Goal: Task Accomplishment & Management: Manage account settings

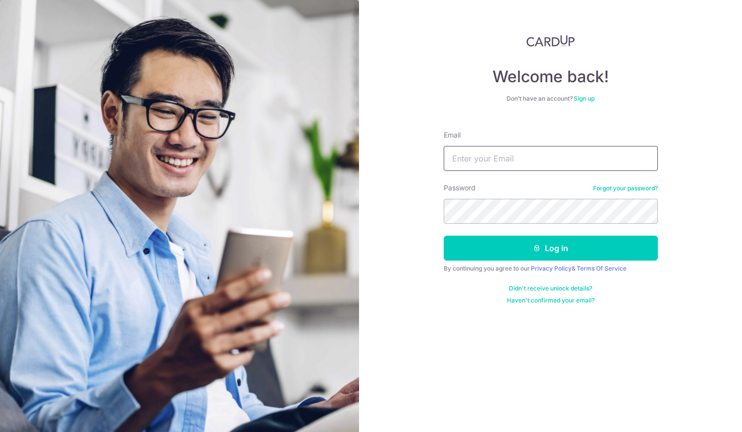
click at [525, 156] on input "Email" at bounding box center [551, 158] width 214 height 25
type input "[EMAIL_ADDRESS][DOMAIN_NAME]"
click at [444, 236] on button "Log in" at bounding box center [551, 248] width 214 height 25
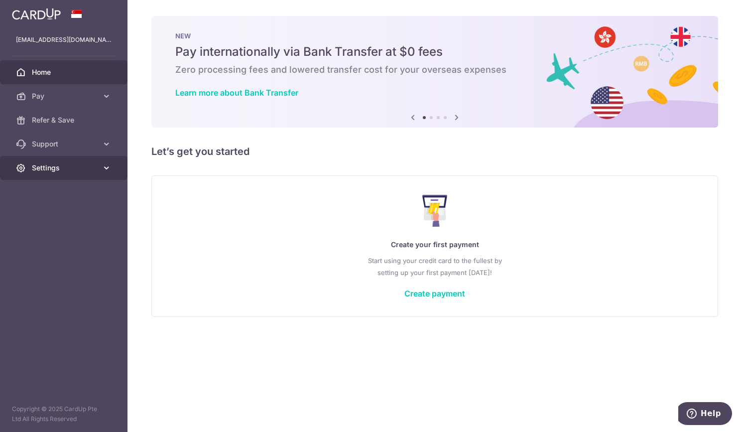
click at [100, 165] on link "Settings" at bounding box center [63, 168] width 127 height 24
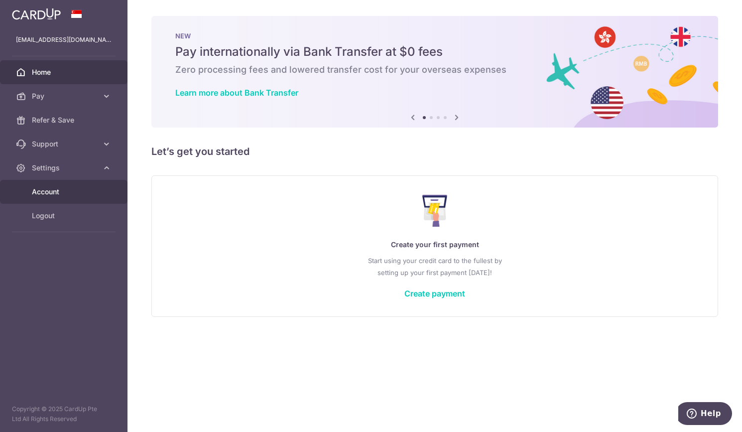
click at [44, 189] on span "Account" at bounding box center [65, 192] width 66 height 10
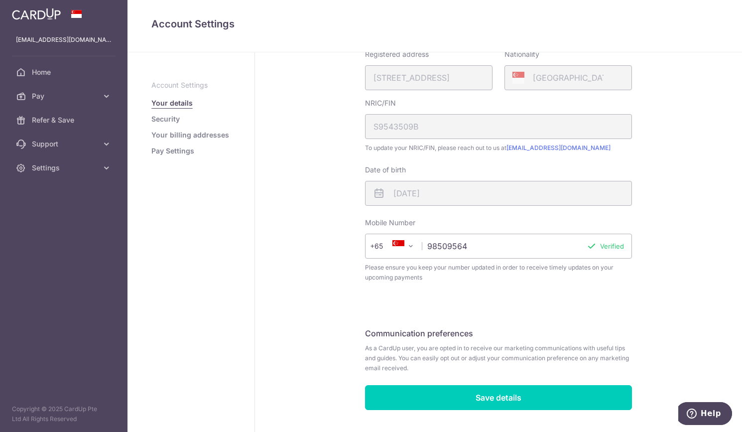
scroll to position [206, 0]
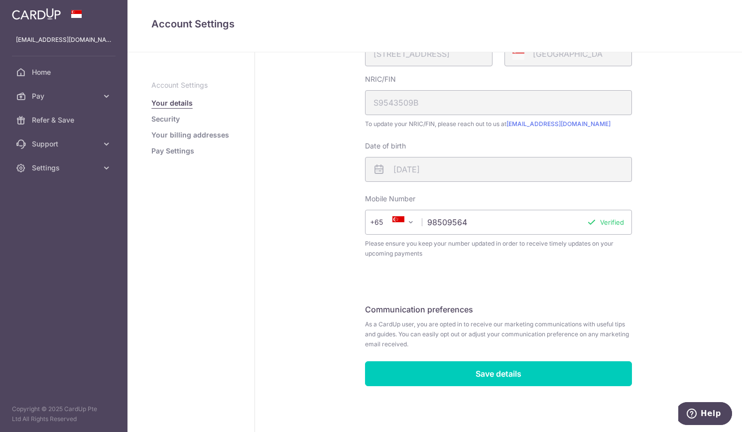
click at [163, 149] on link "Pay Settings" at bounding box center [172, 151] width 43 height 10
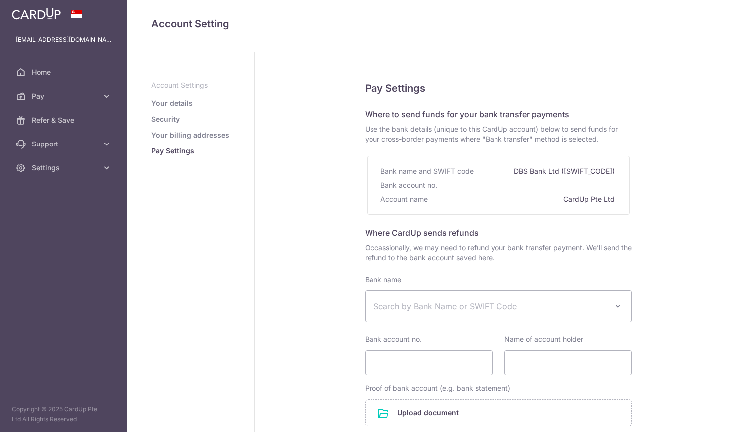
select select
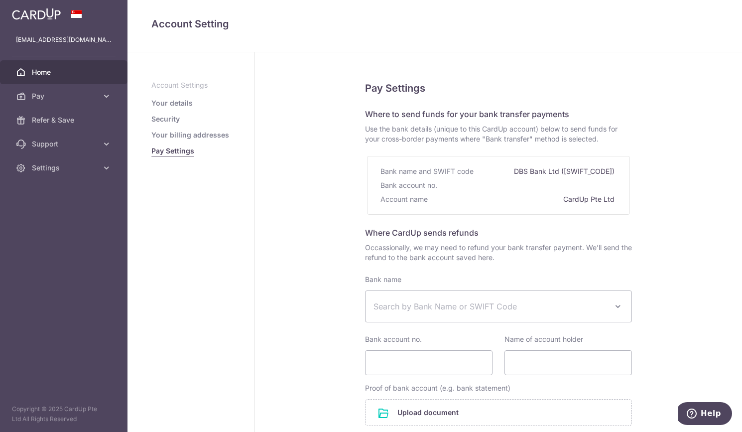
click at [88, 73] on span "Home" at bounding box center [65, 72] width 66 height 10
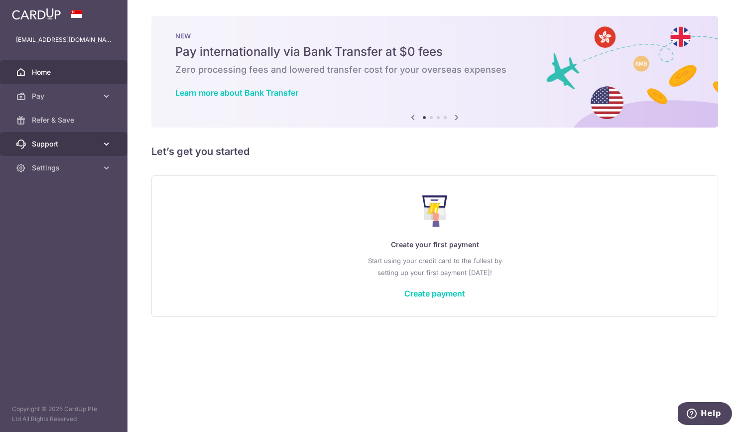
click at [94, 145] on span "Support" at bounding box center [65, 144] width 66 height 10
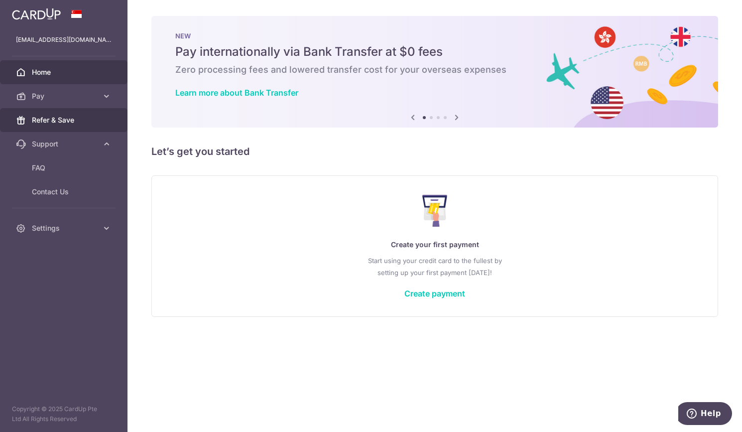
click at [87, 117] on span "Refer & Save" at bounding box center [65, 120] width 66 height 10
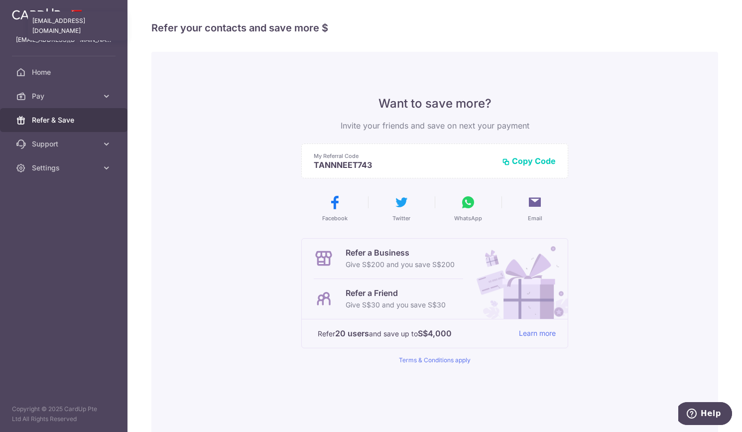
click at [78, 37] on p "[EMAIL_ADDRESS][DOMAIN_NAME]" at bounding box center [64, 40] width 96 height 10
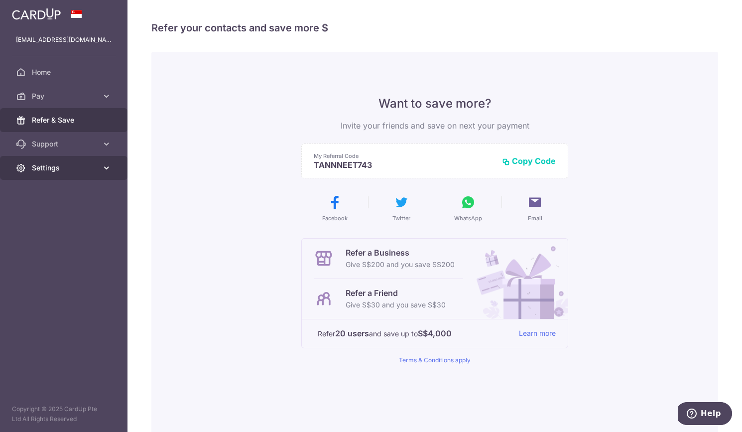
click at [86, 171] on span "Settings" at bounding box center [65, 168] width 66 height 10
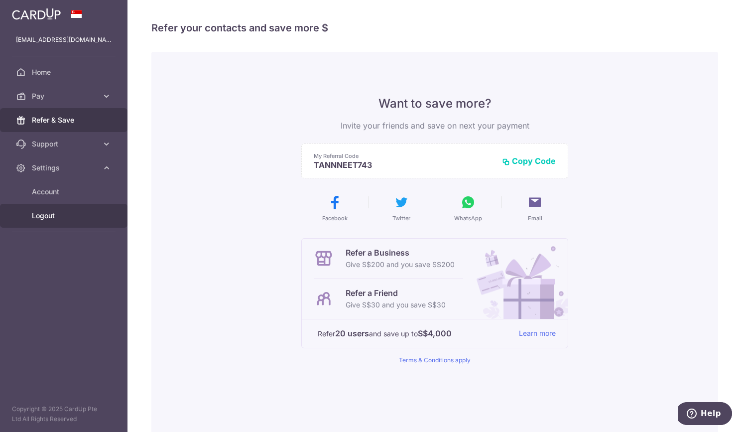
click at [62, 219] on span "Logout" at bounding box center [65, 216] width 66 height 10
